Goal: Information Seeking & Learning: Learn about a topic

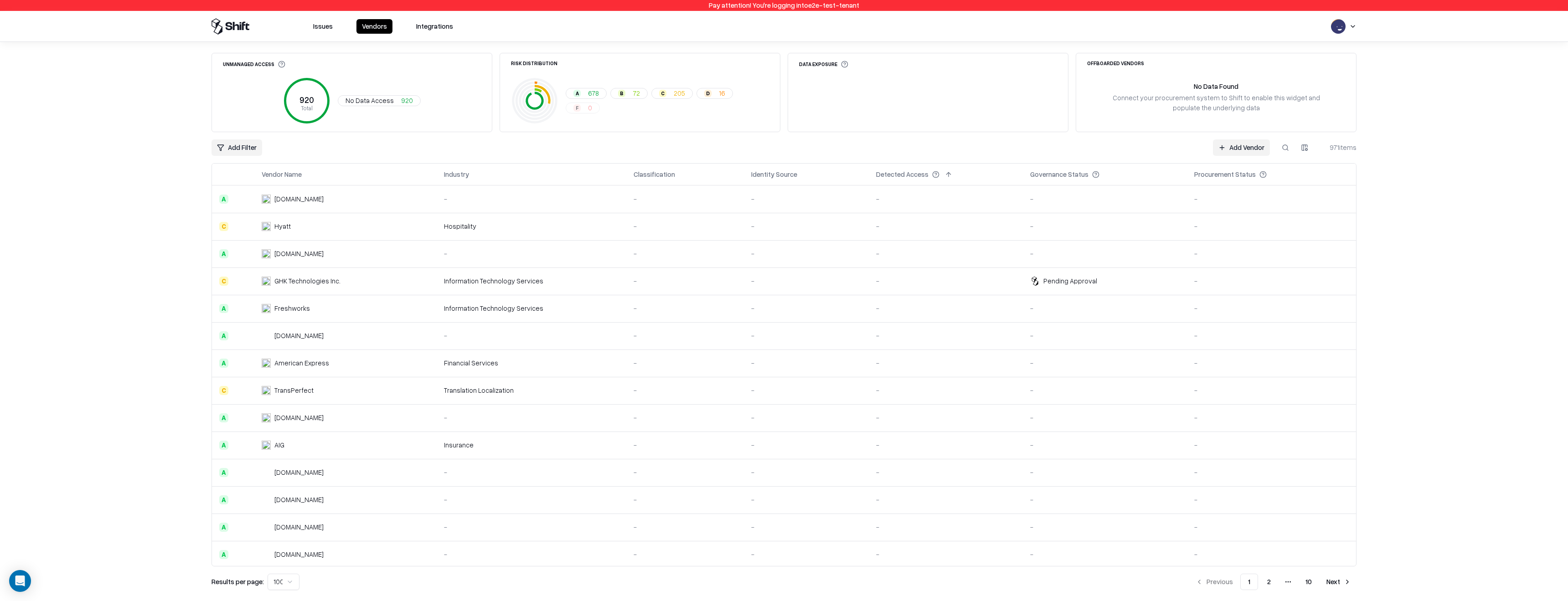
click at [584, 264] on td "-" at bounding box center [531, 254] width 190 height 27
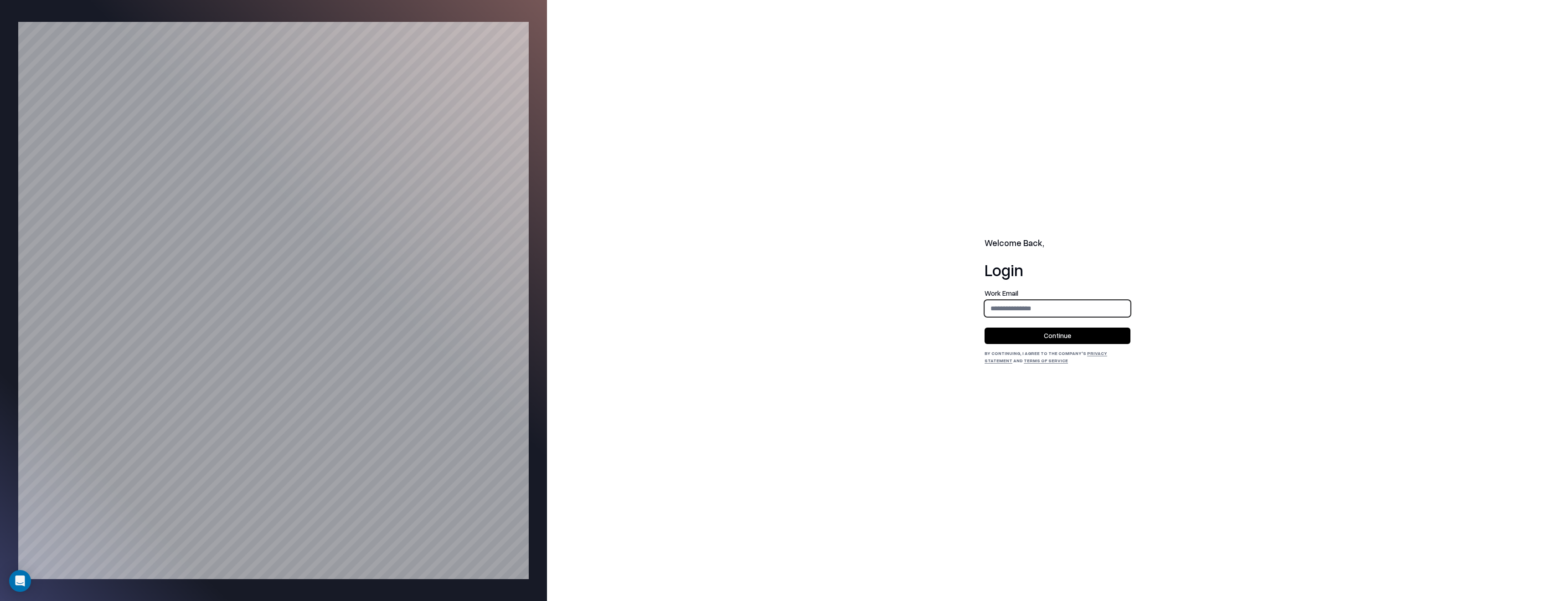
type input "**********"
click at [1075, 341] on button "Continue" at bounding box center [1057, 335] width 146 height 16
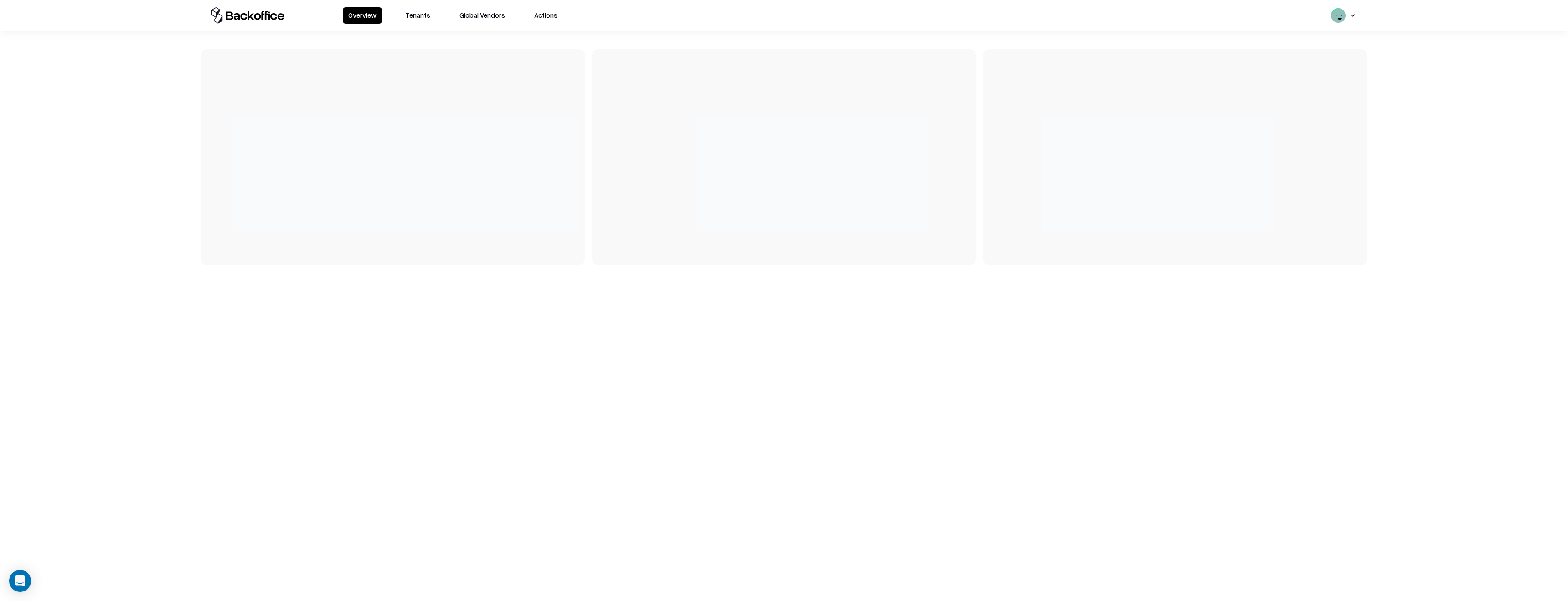
click at [416, 8] on button "Tenants" at bounding box center [418, 15] width 35 height 16
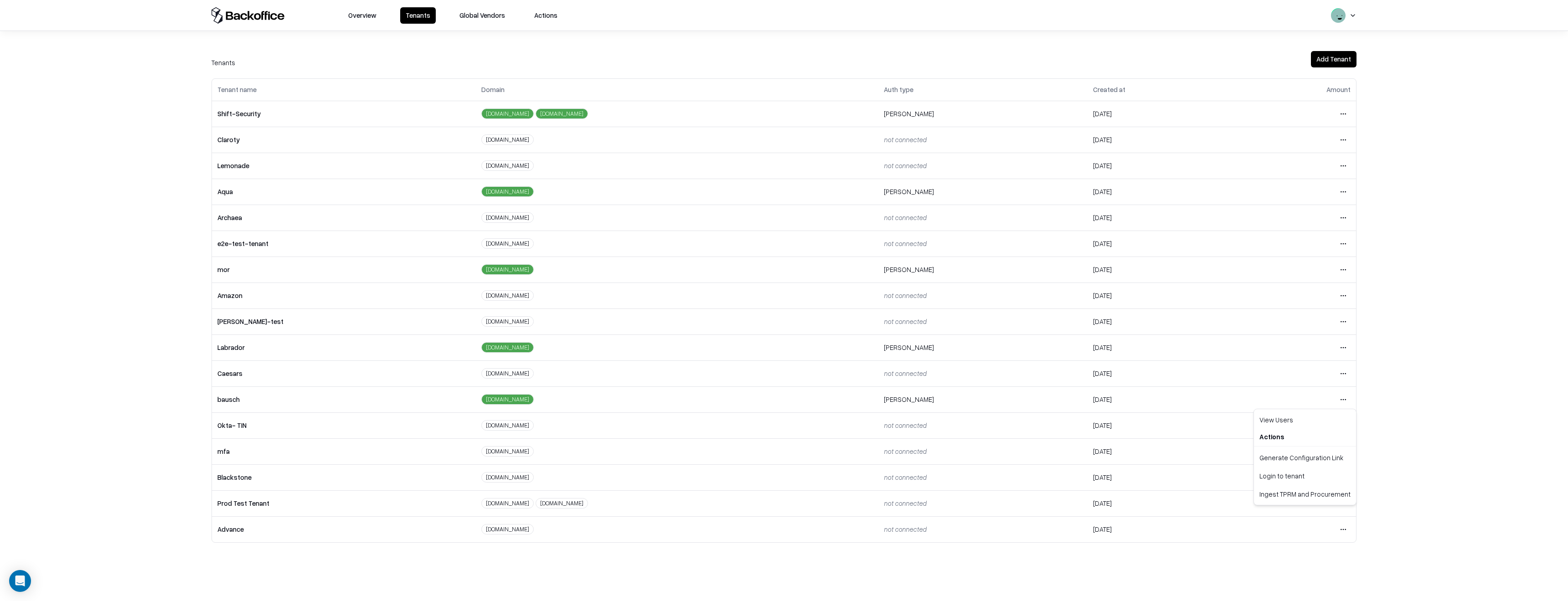
click at [1347, 399] on html "Overview Tenants Global Vendors Actions Tenants Add Tenant Tenant name Domain A…" at bounding box center [784, 300] width 1568 height 601
click at [1291, 476] on div "Login to tenant" at bounding box center [1305, 476] width 99 height 18
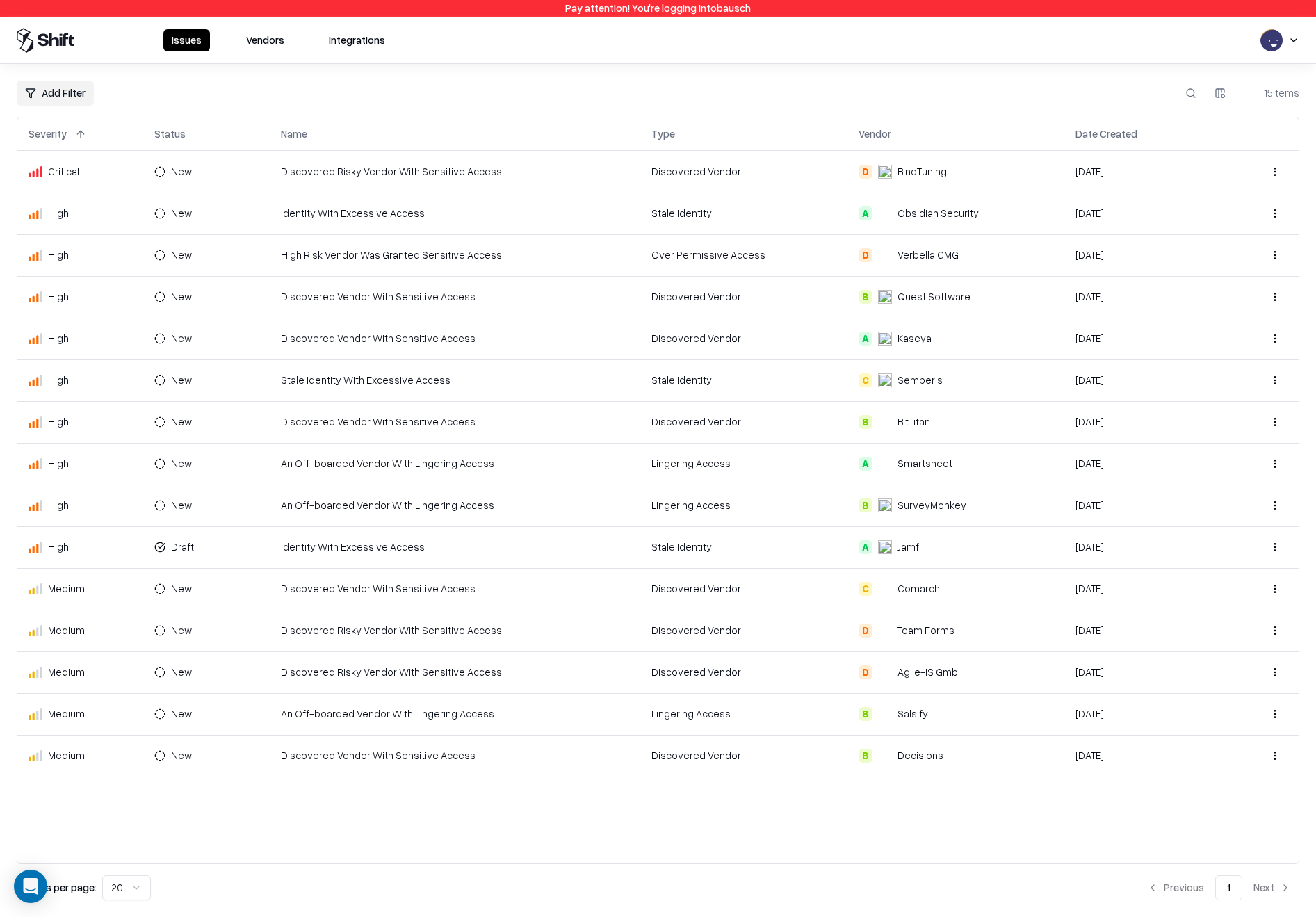
click at [266, 17] on div "Issues Vendors Integrations" at bounding box center [658, 40] width 1316 height 47
click at [277, 41] on button "Vendors" at bounding box center [264, 40] width 55 height 22
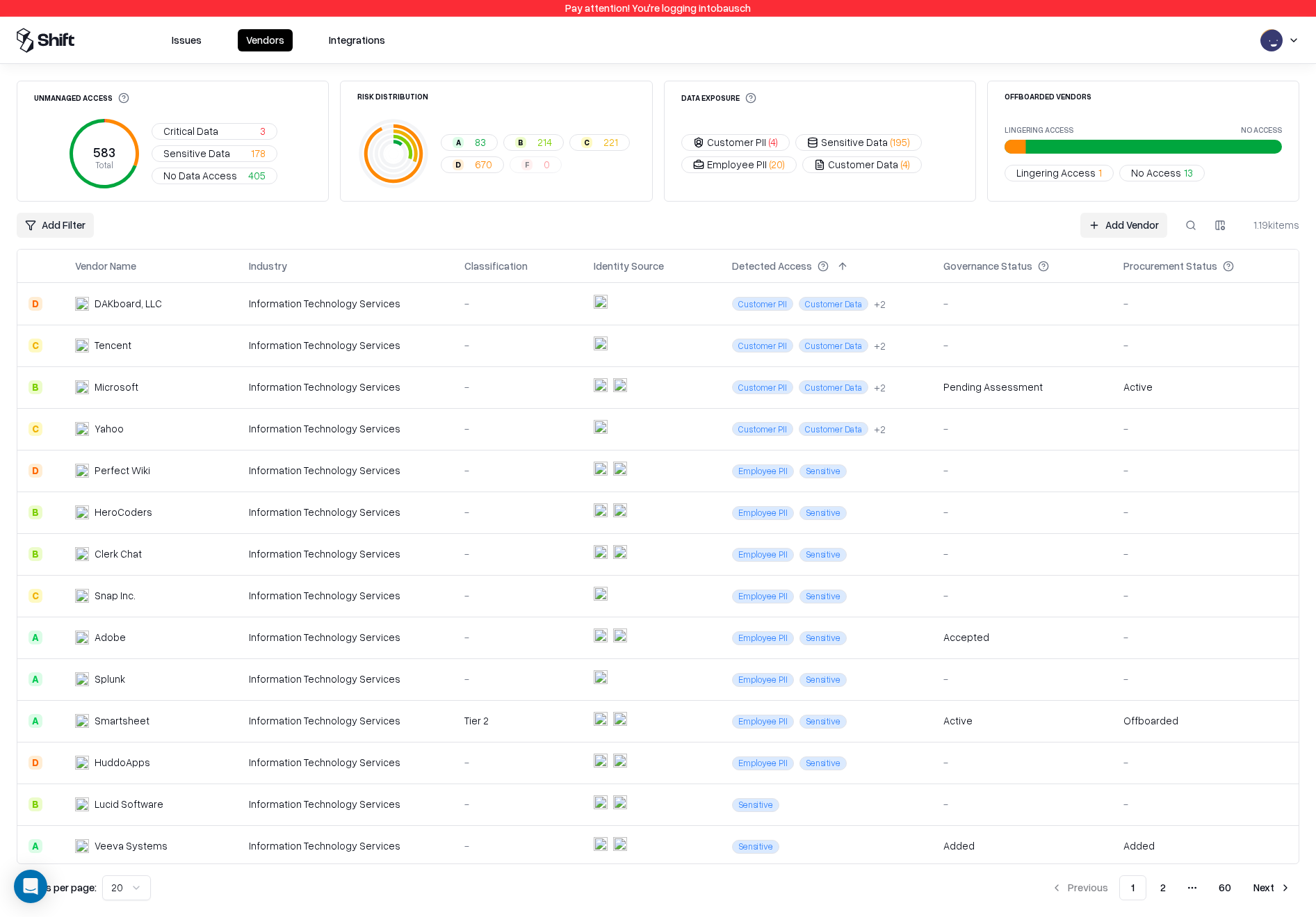
click at [378, 348] on div "Information Technology Services" at bounding box center [345, 345] width 193 height 15
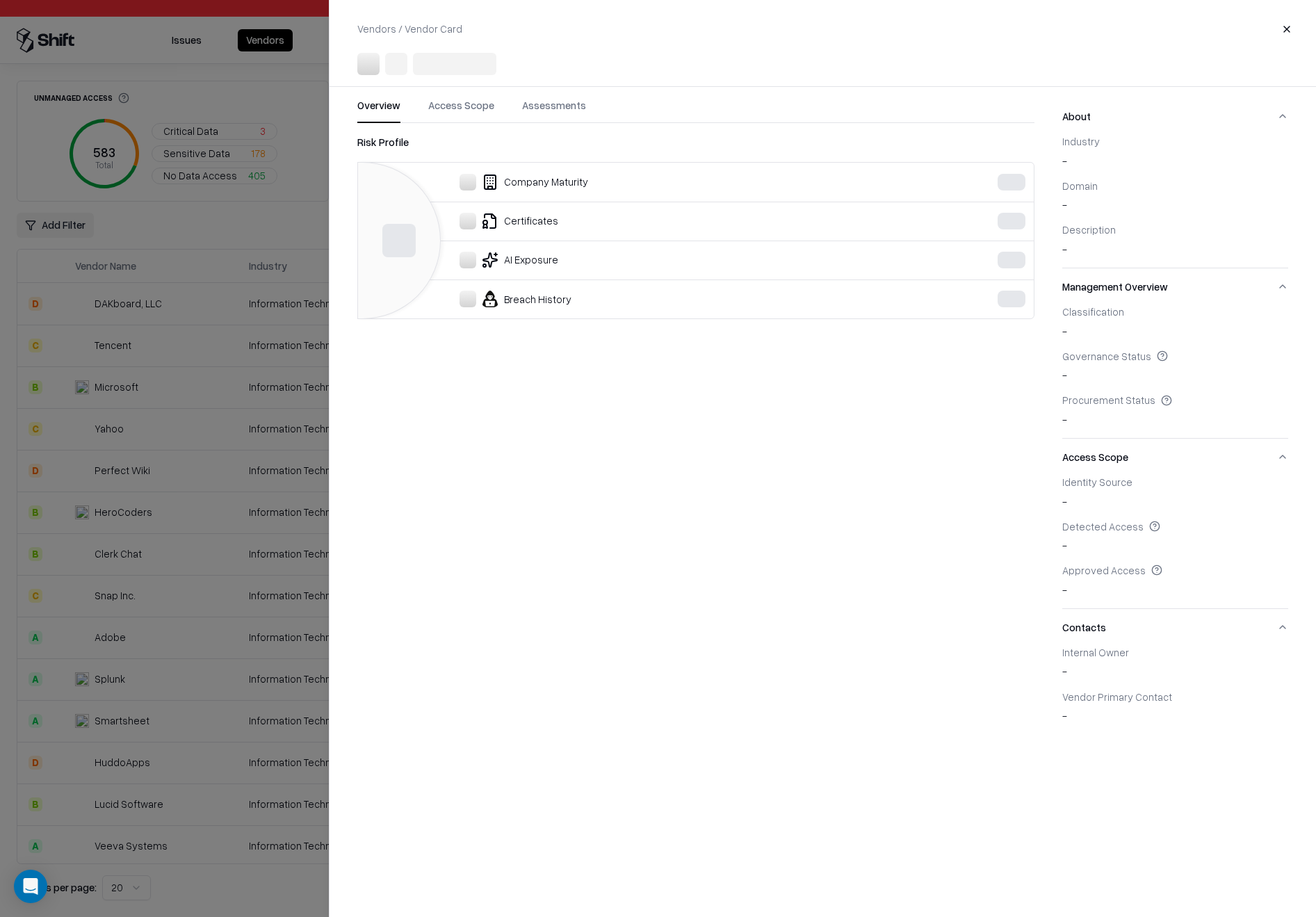
click at [73, 471] on div at bounding box center [658, 458] width 1316 height 917
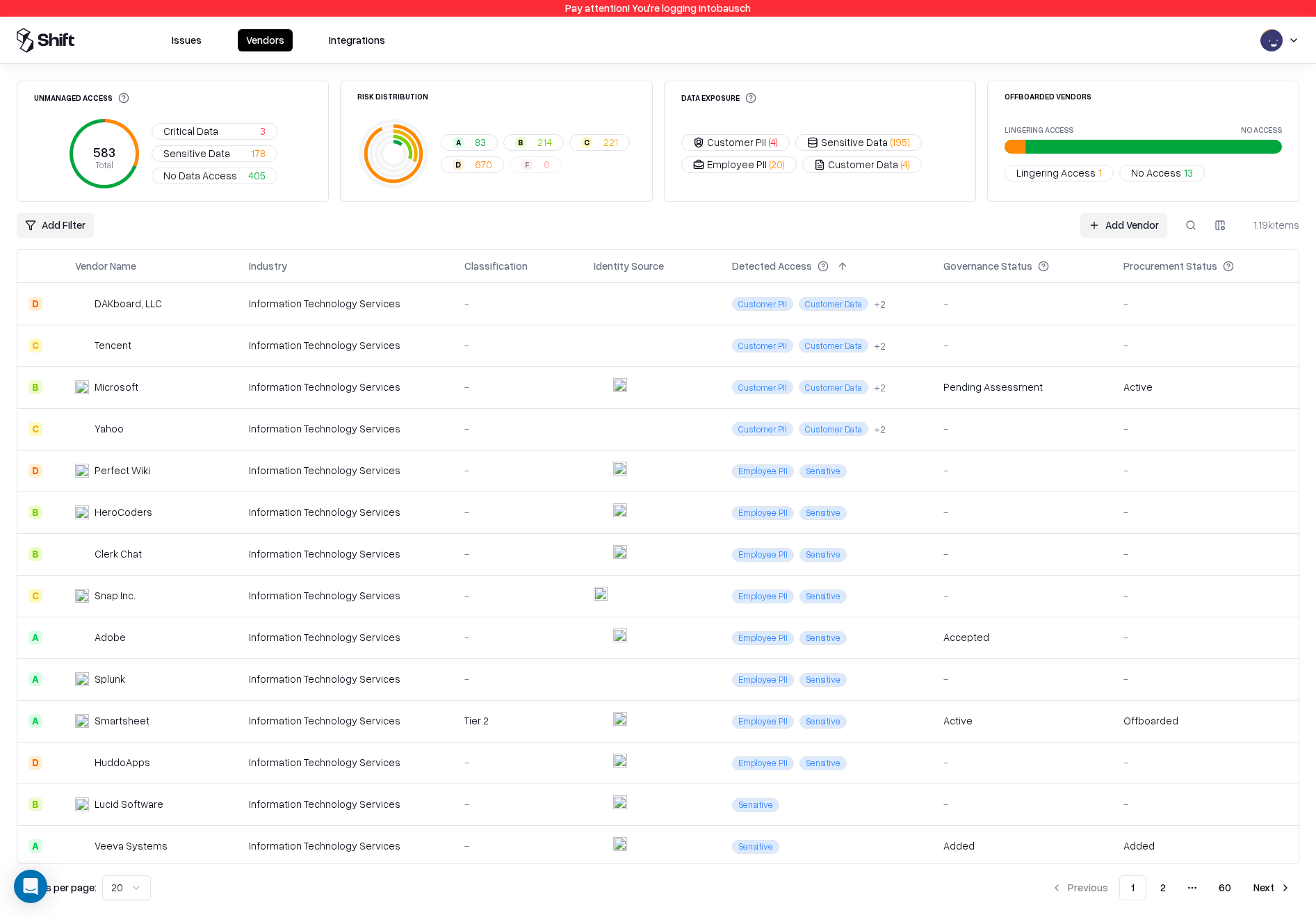
click at [185, 313] on td "DAKboard, LLC" at bounding box center [150, 304] width 174 height 42
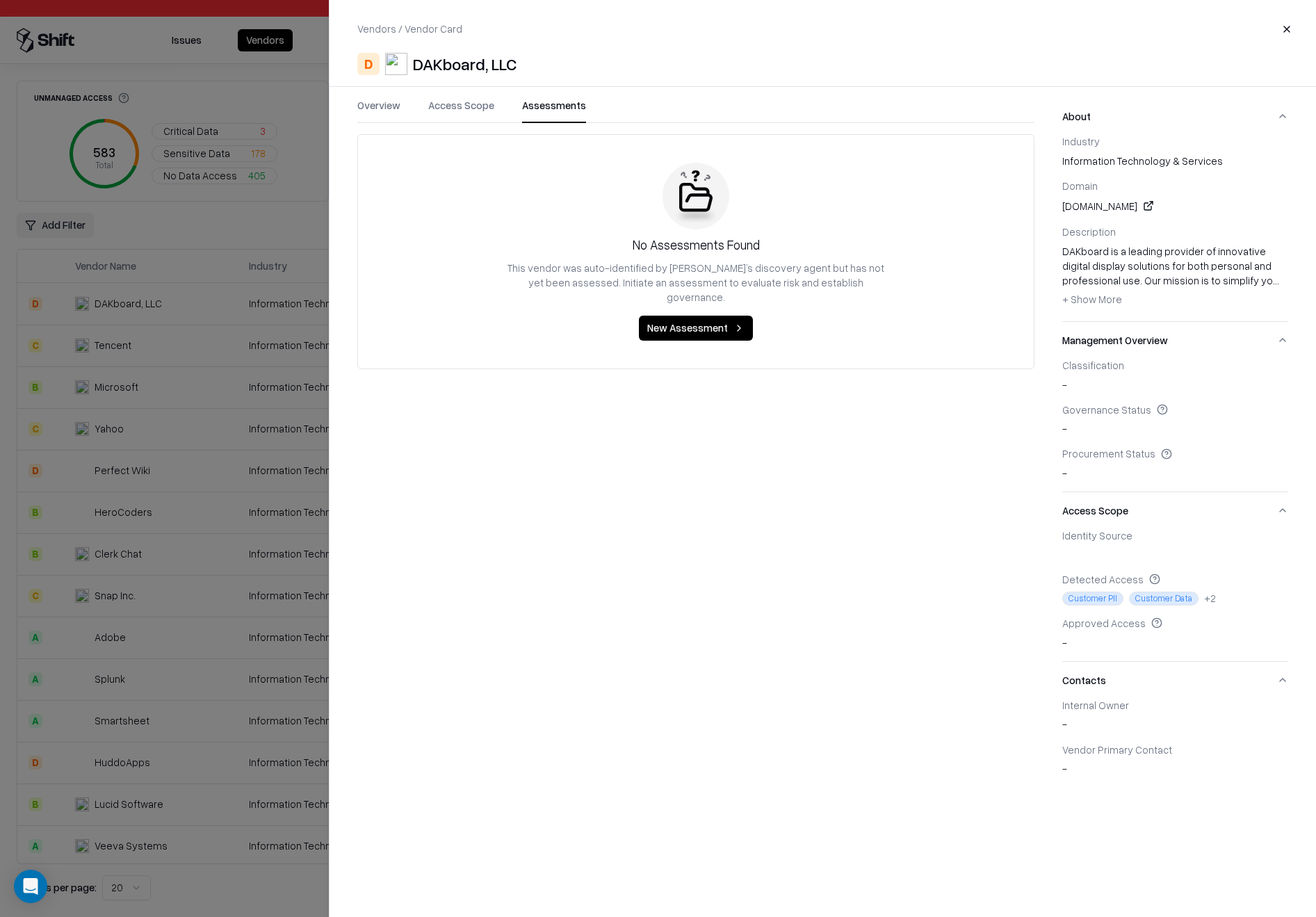
click at [549, 105] on button "Assessments" at bounding box center [553, 110] width 64 height 25
click at [482, 107] on button "Access Scope" at bounding box center [460, 110] width 66 height 25
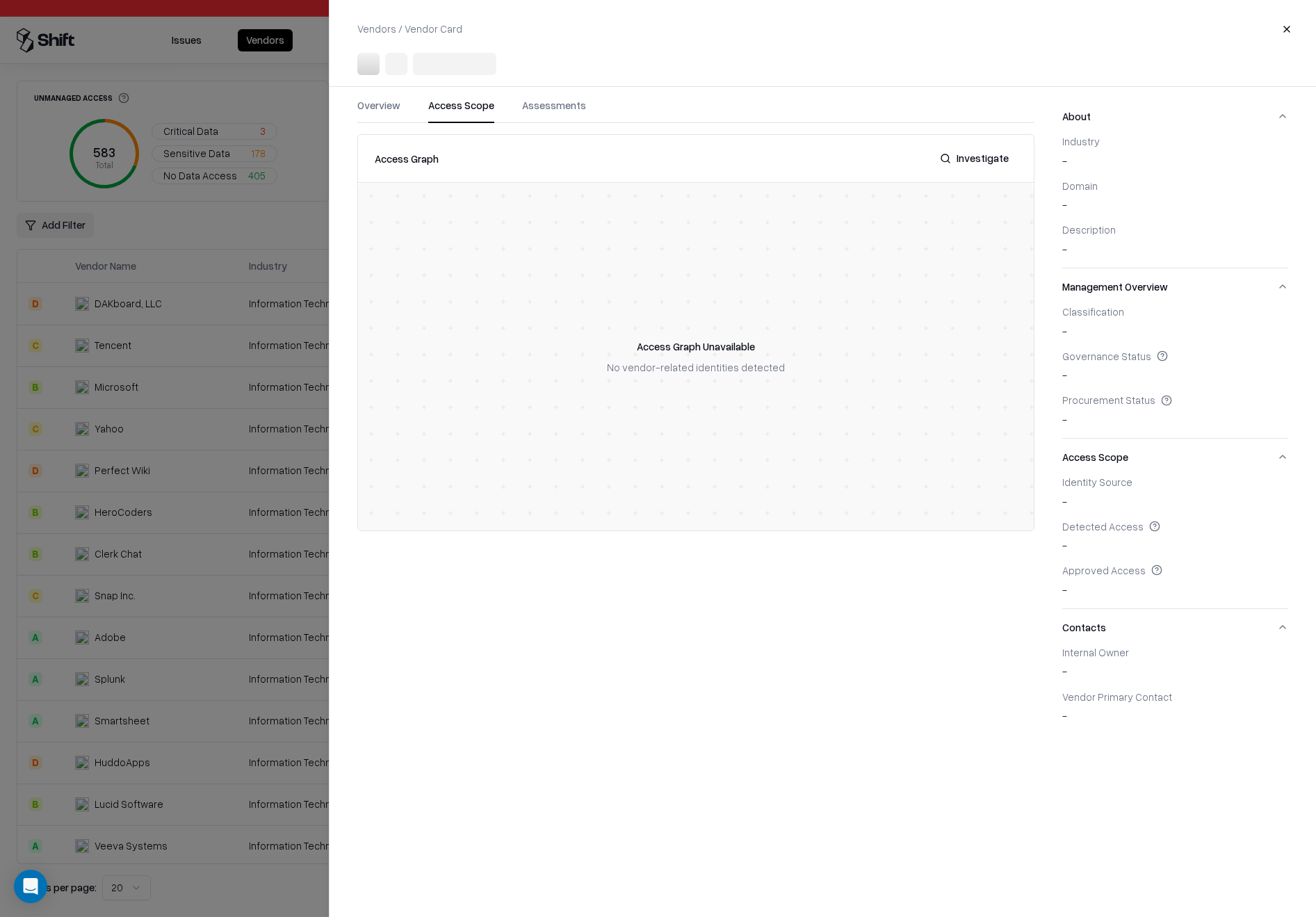
click at [152, 476] on div at bounding box center [658, 458] width 1316 height 917
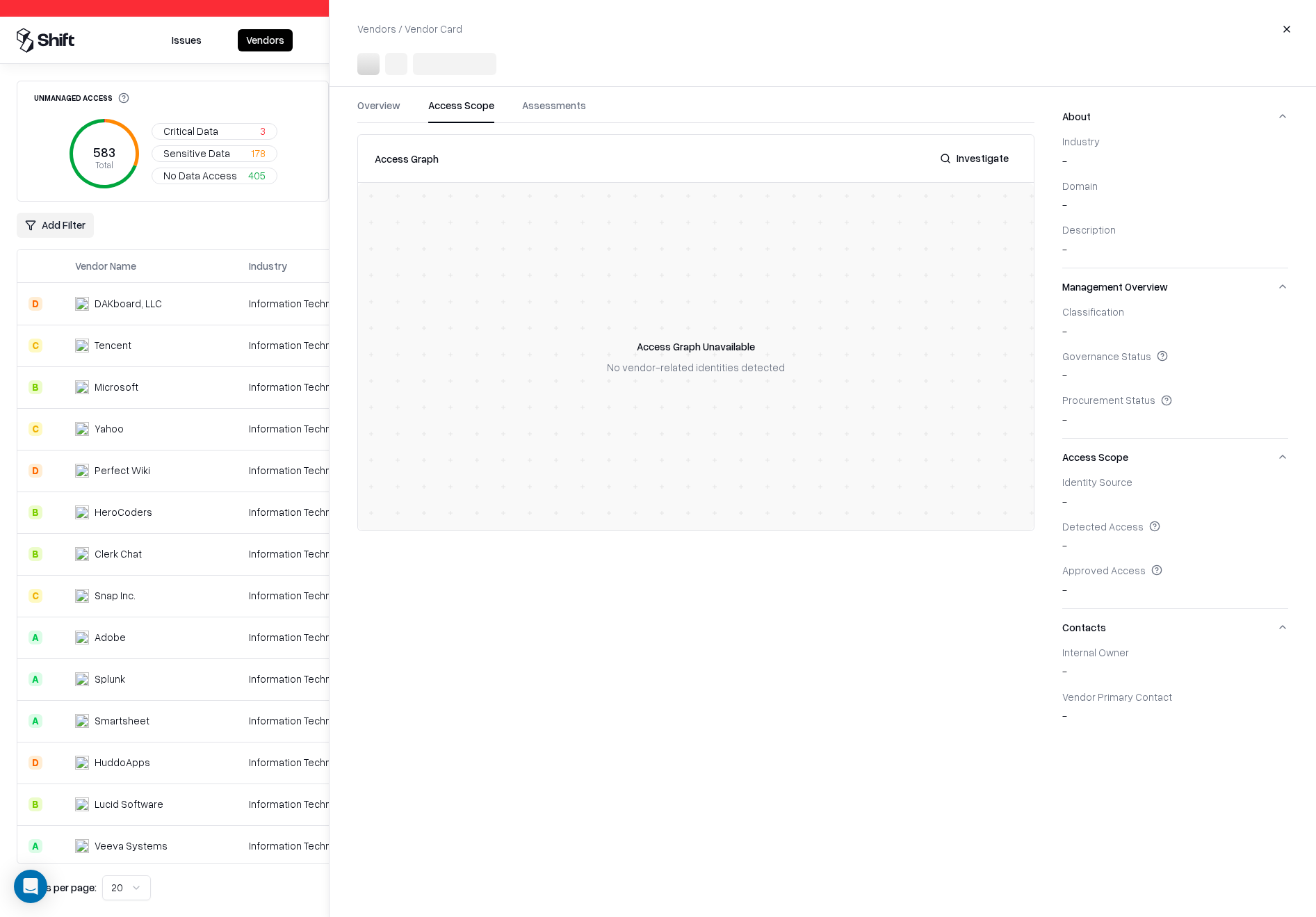
click at [152, 544] on html "Pay attention! You're logging into bausch Issues Vendors Integrations Unmanaged…" at bounding box center [658, 458] width 1316 height 917
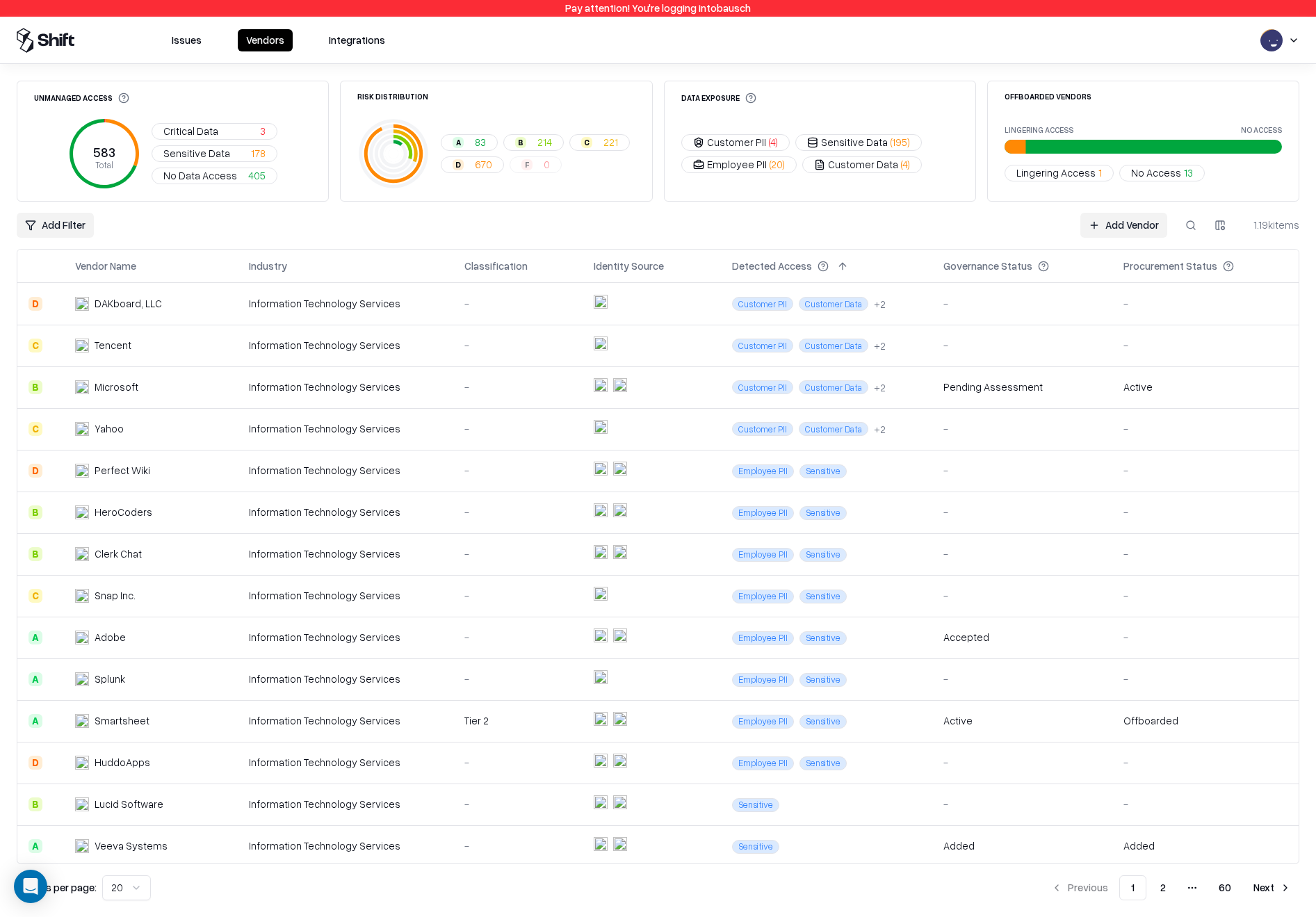
click at [156, 507] on div "HeroCoders" at bounding box center [148, 512] width 145 height 15
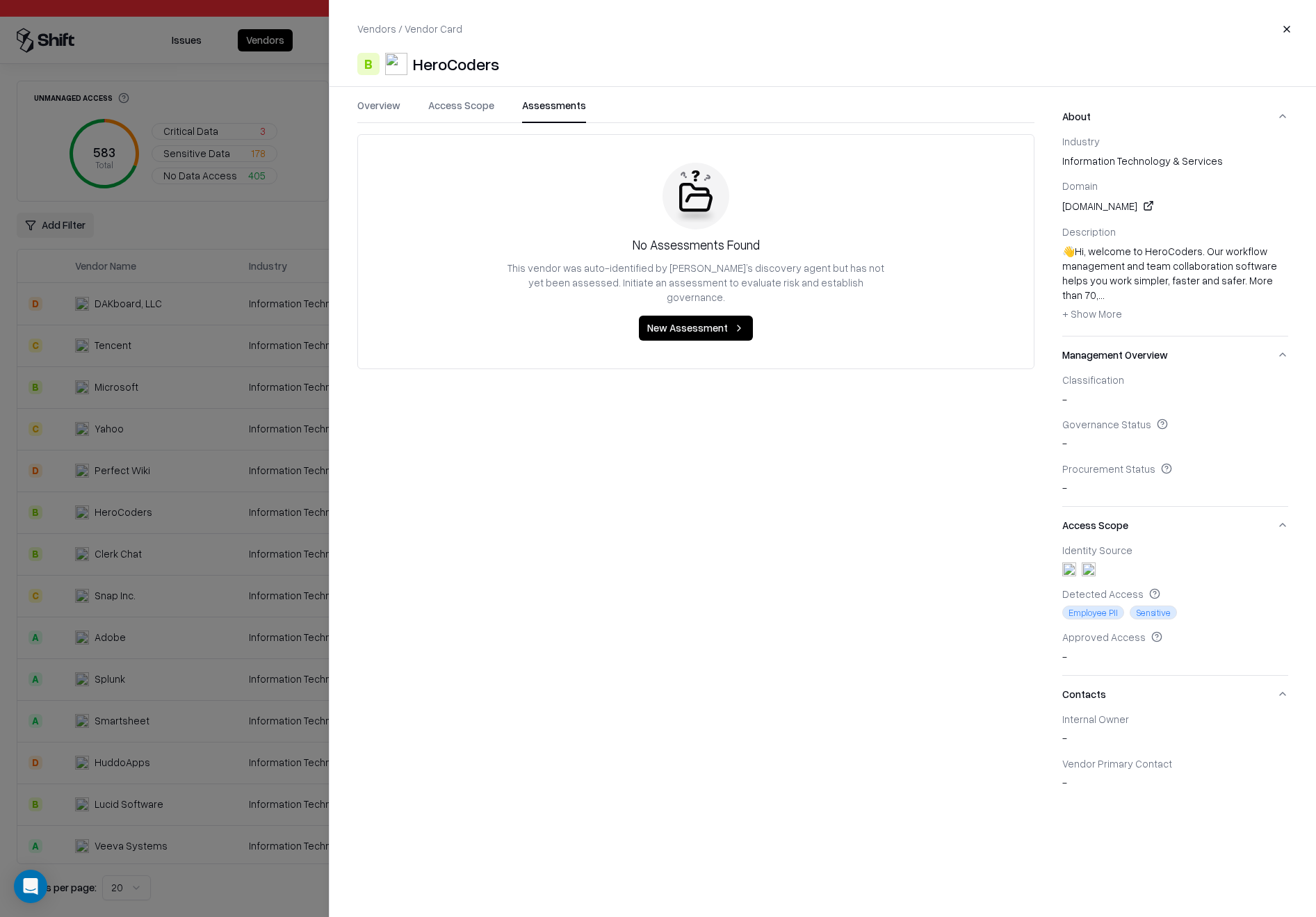
click at [548, 112] on button "Assessments" at bounding box center [553, 110] width 64 height 25
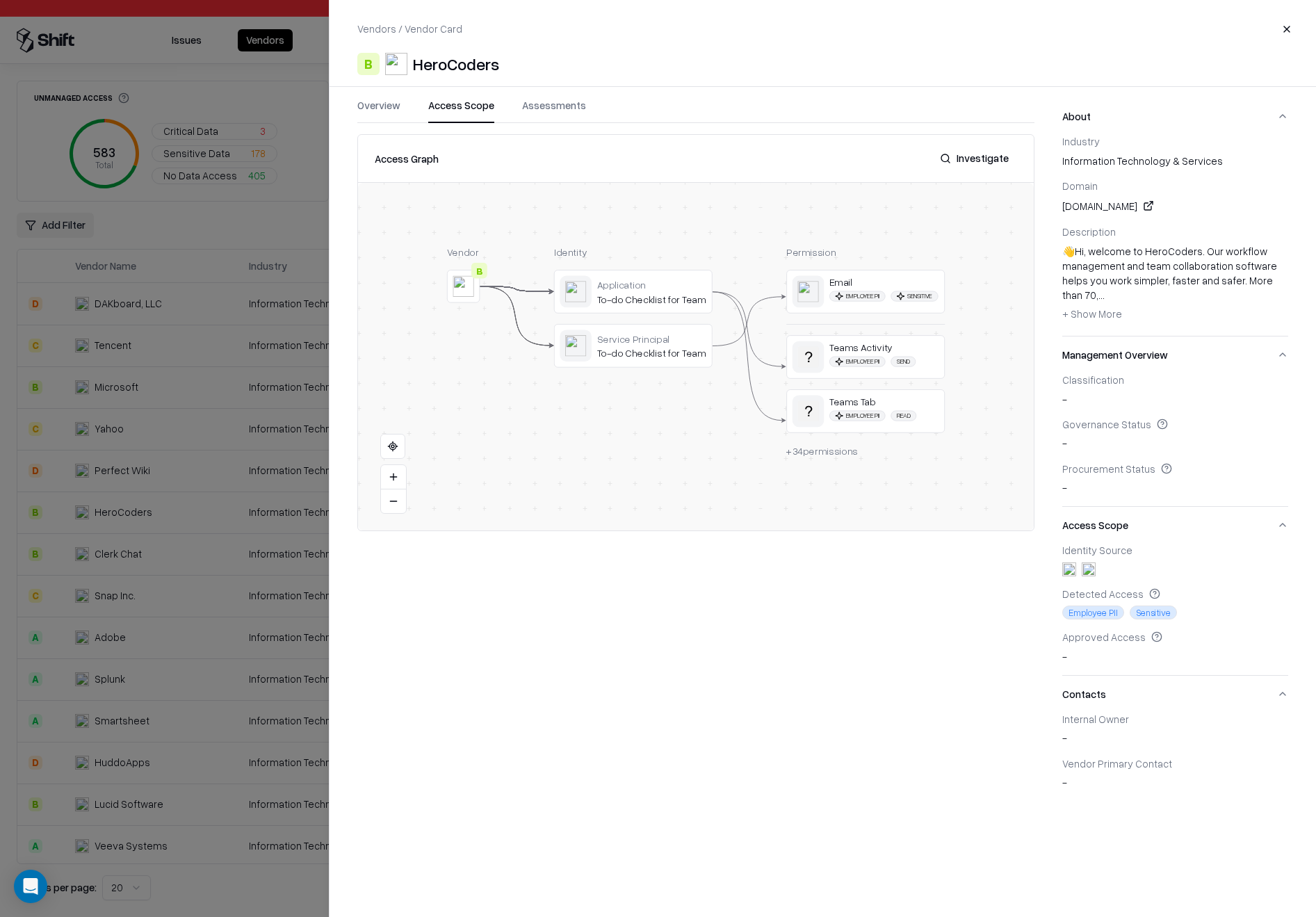
click at [461, 112] on button "Access Scope" at bounding box center [460, 110] width 66 height 25
click at [0, 0] on button at bounding box center [0, 0] width 0 height 0
click at [239, 224] on div at bounding box center [658, 458] width 1316 height 917
